Goal: Transaction & Acquisition: Purchase product/service

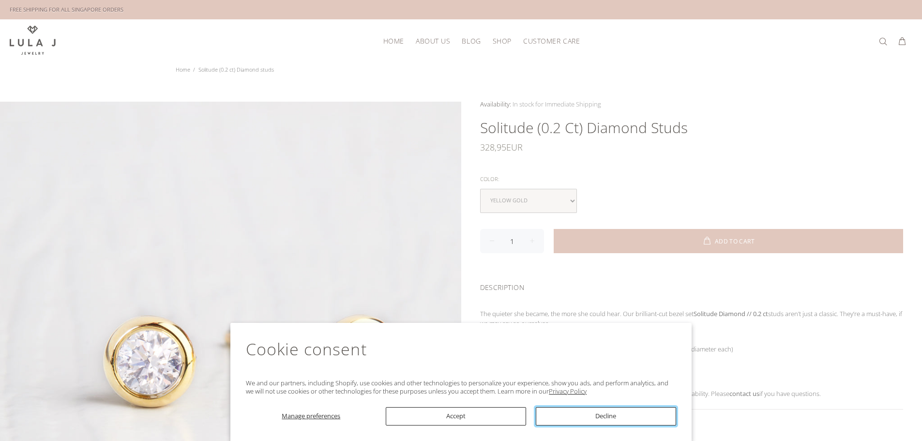
click at [593, 413] on button "Decline" at bounding box center [606, 416] width 140 height 18
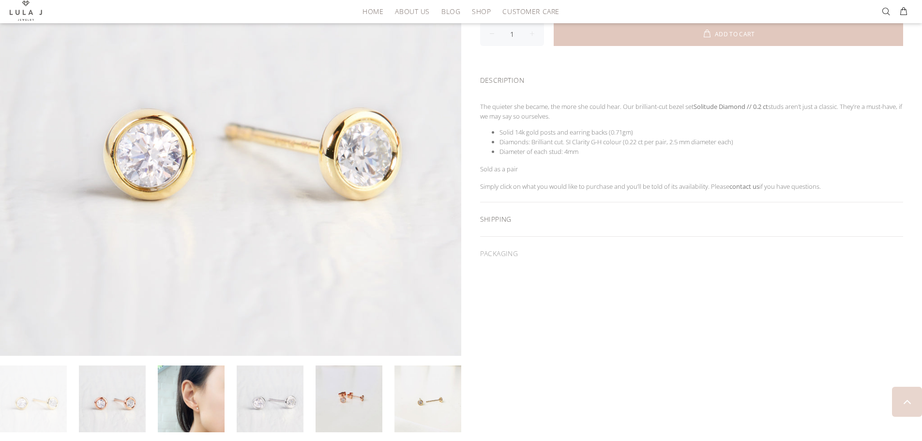
scroll to position [290, 0]
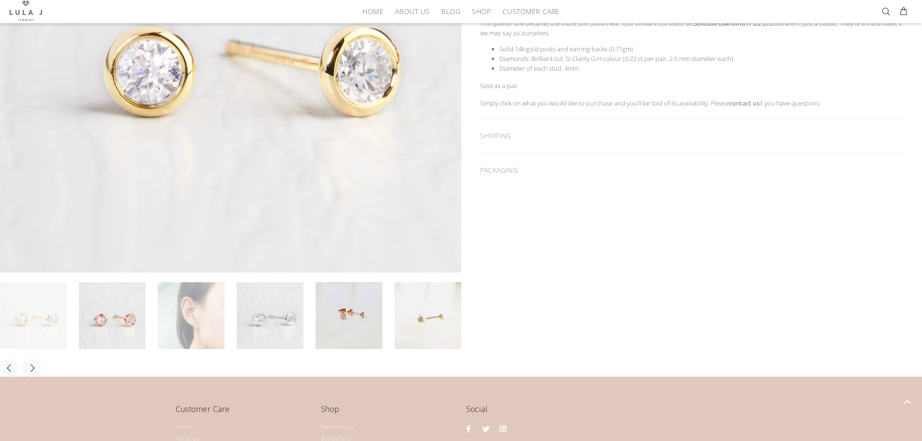
click at [195, 325] on link at bounding box center [191, 315] width 67 height 67
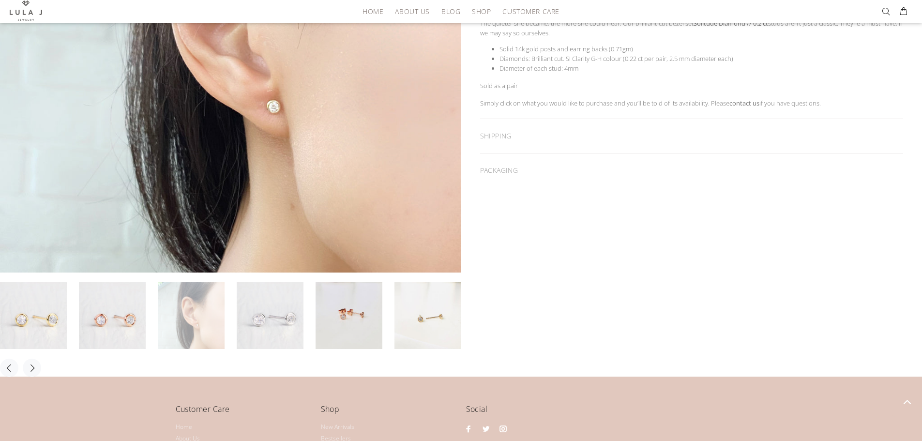
click at [200, 334] on link at bounding box center [191, 315] width 67 height 67
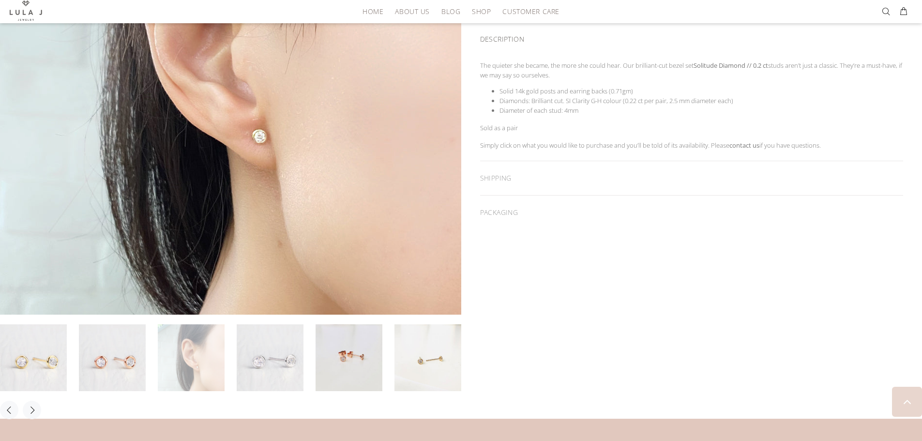
scroll to position [387, 0]
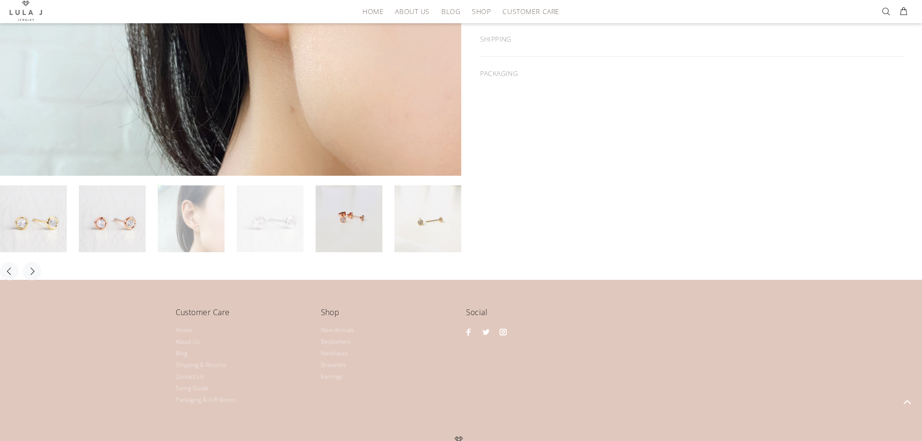
click at [277, 237] on link at bounding box center [270, 218] width 67 height 67
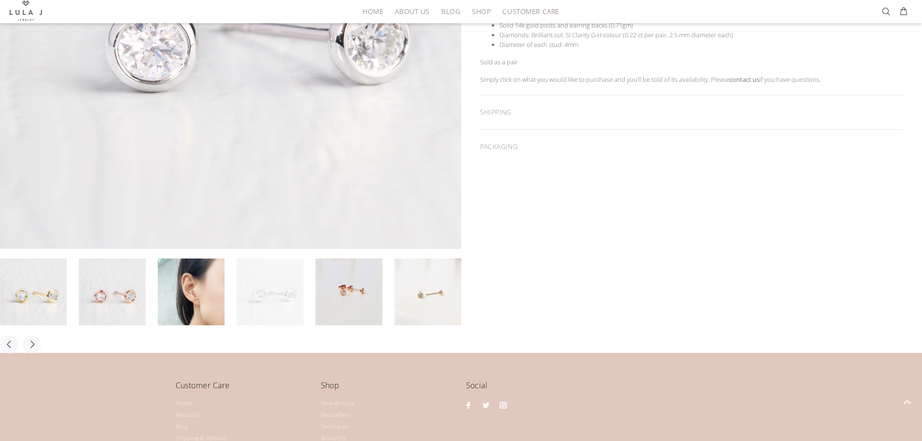
scroll to position [194, 0]
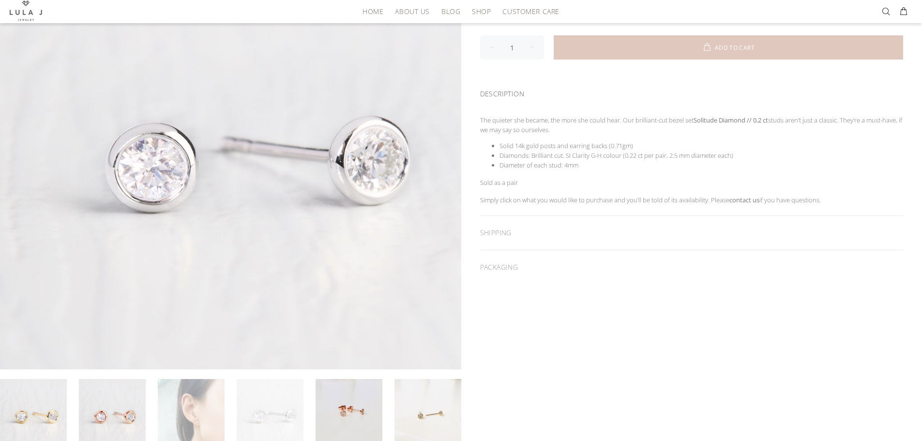
click at [196, 429] on link at bounding box center [191, 412] width 67 height 67
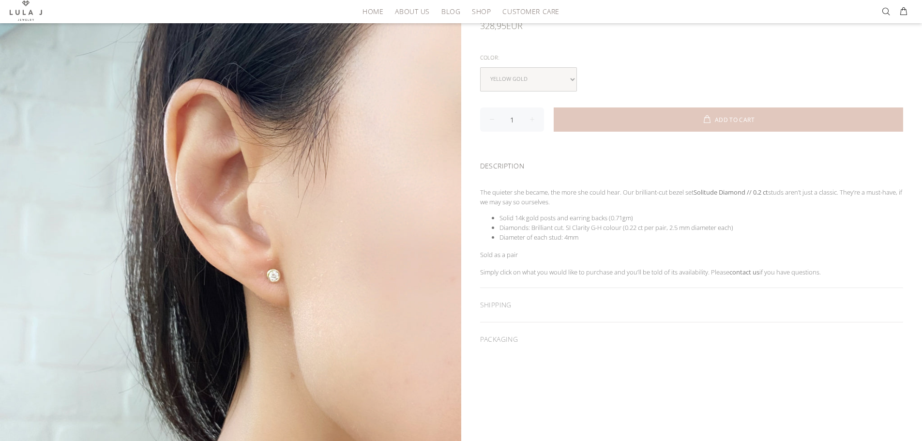
scroll to position [0, 0]
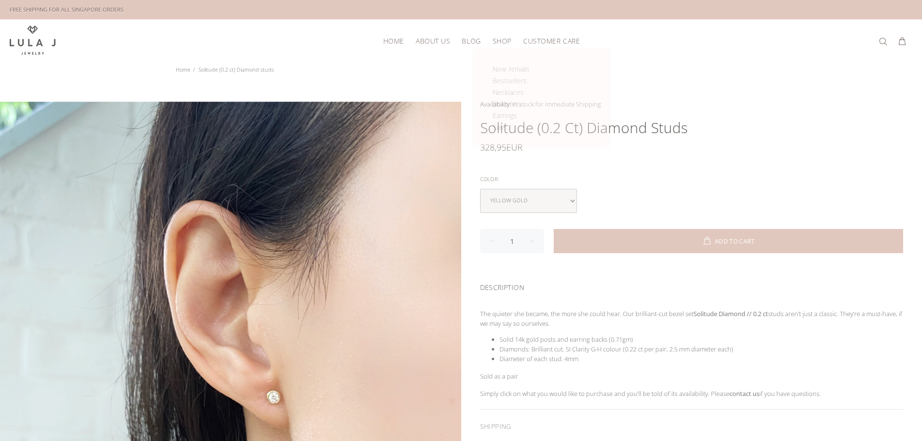
click at [495, 42] on span "SHOP" at bounding box center [501, 40] width 19 height 7
click at [508, 113] on span "Earrings" at bounding box center [504, 115] width 24 height 9
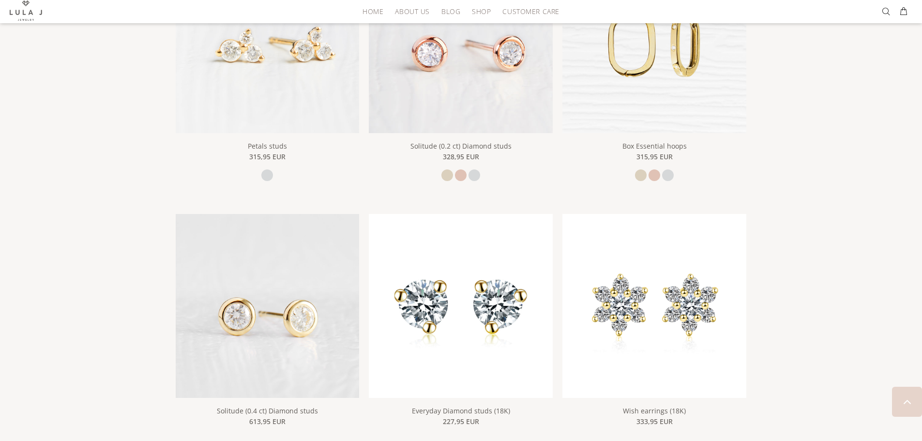
scroll to position [629, 0]
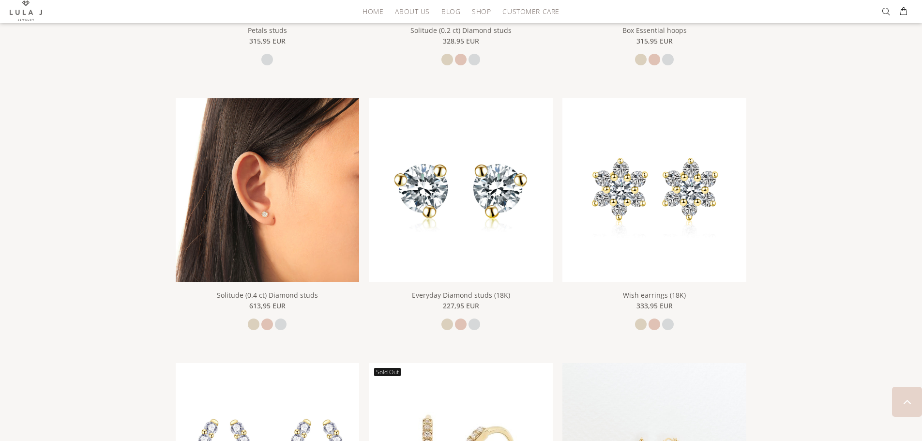
click at [321, 202] on img at bounding box center [268, 190] width 184 height 184
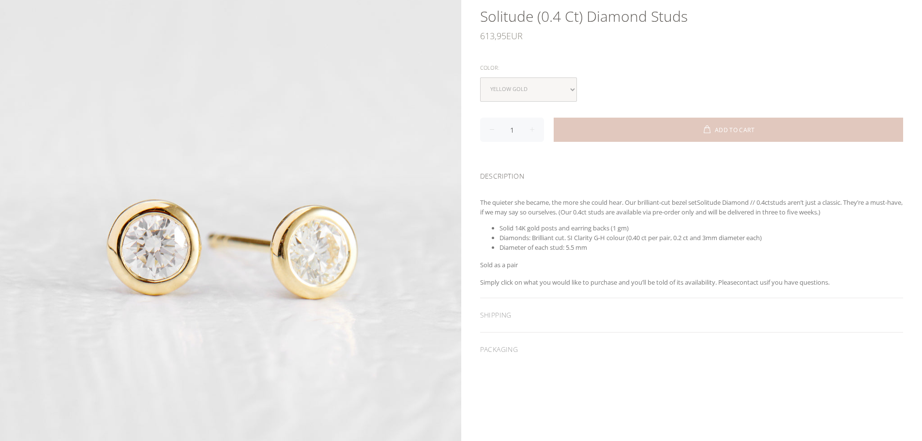
scroll to position [290, 0]
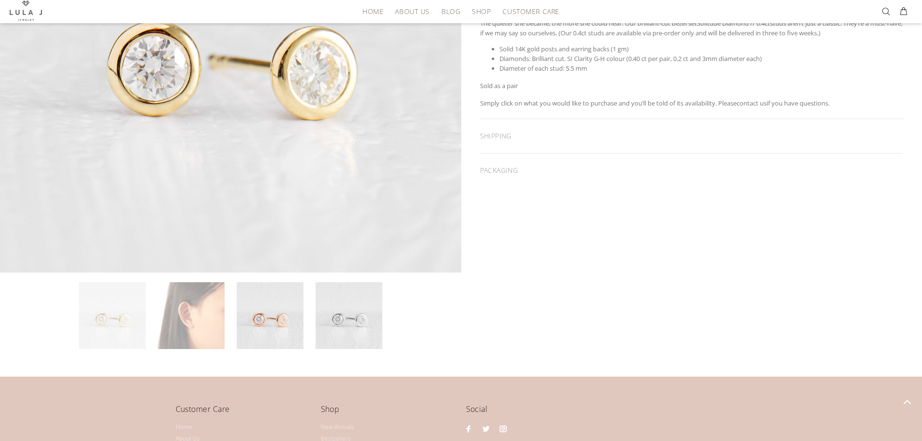
click at [198, 317] on link at bounding box center [191, 315] width 67 height 67
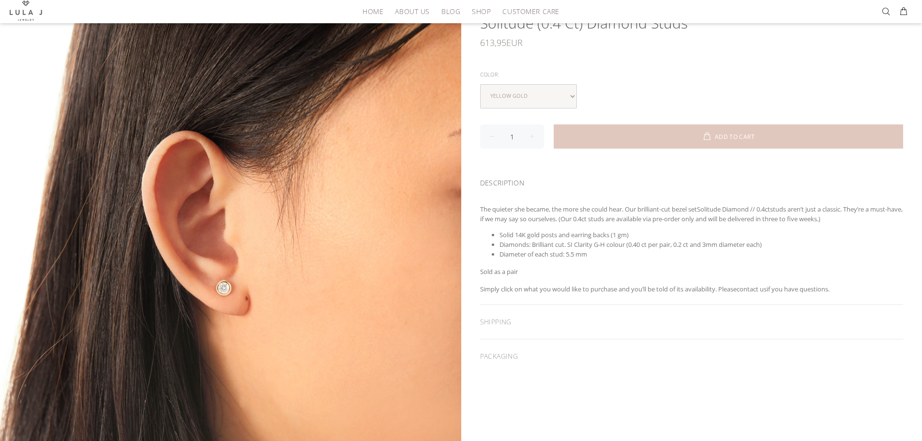
scroll to position [97, 0]
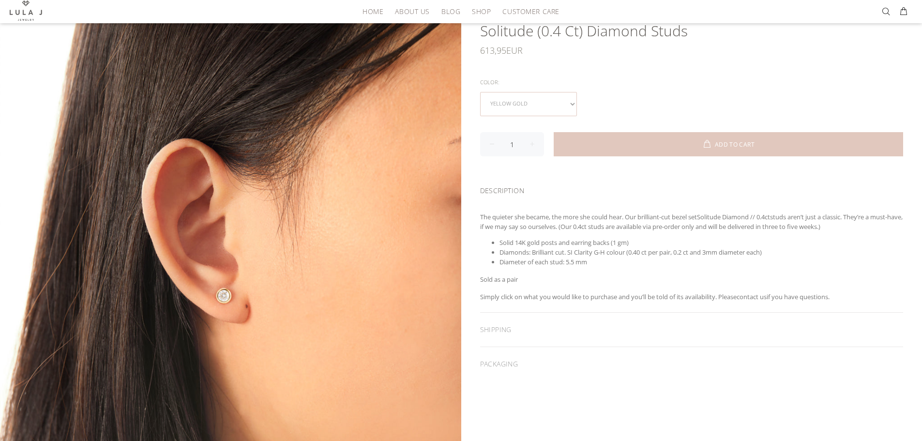
click at [530, 97] on select "yellow gold rose gold white gold" at bounding box center [528, 104] width 97 height 24
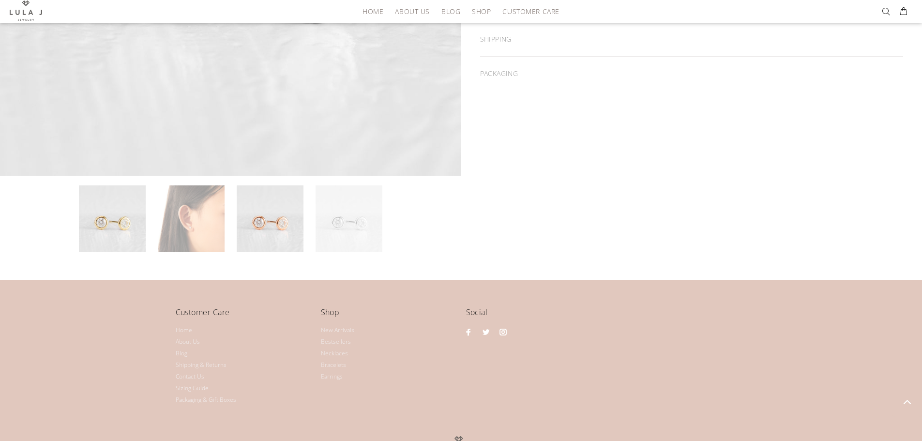
click at [208, 216] on link at bounding box center [191, 218] width 67 height 67
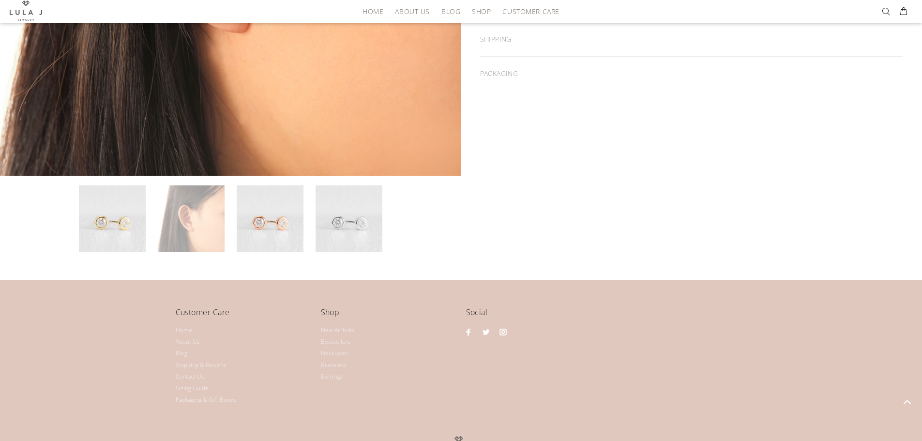
scroll to position [145, 0]
